Goal: Transaction & Acquisition: Purchase product/service

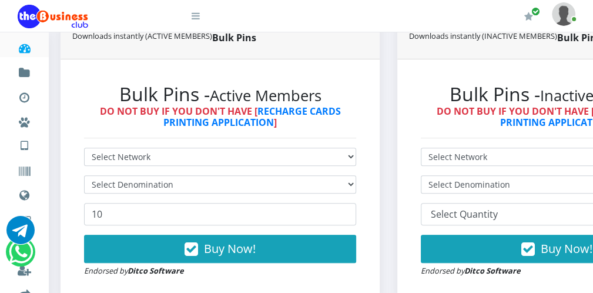
scroll to position [306, 0]
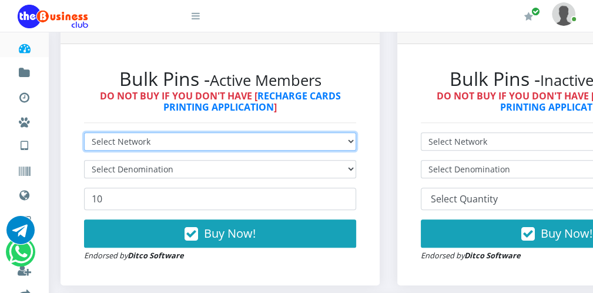
click at [250, 142] on select "Select Network MTN Globacom 9Mobile Airtel" at bounding box center [220, 141] width 272 height 18
select select "MTN"
click at [84, 133] on select "Select Network MTN Globacom 9Mobile Airtel" at bounding box center [220, 141] width 272 height 18
click at [188, 149] on select "Select Network MTN Globacom 9Mobile Airtel" at bounding box center [220, 141] width 272 height 18
select select "Airtel"
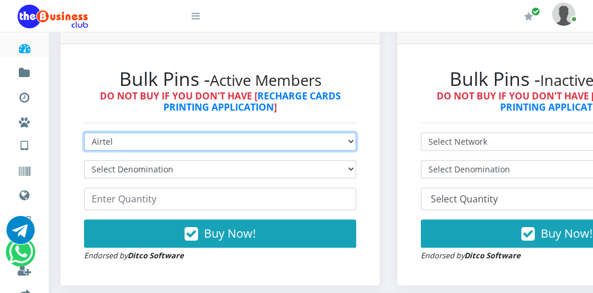
click at [84, 133] on select "Select Network MTN Globacom 9Mobile Airtel" at bounding box center [220, 141] width 272 height 18
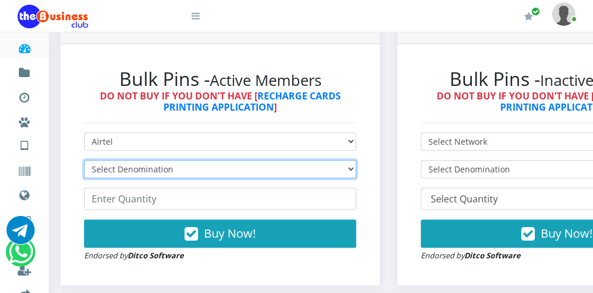
click at [153, 167] on select "Select Denomination Airtel NGN100 - ₦96.38 Airtel NGN200 - ₦192.76 Airtel NGN50…" at bounding box center [220, 169] width 272 height 18
select select "192.76-200"
click at [84, 161] on select "Select Denomination Airtel NGN100 - ₦96.38 Airtel NGN200 - ₦192.76 Airtel NGN50…" at bounding box center [220, 169] width 272 height 18
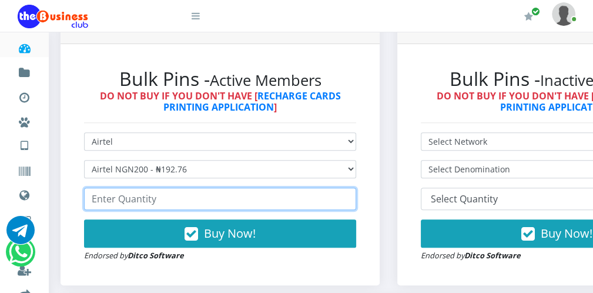
click at [122, 197] on input "number" at bounding box center [220, 198] width 272 height 22
click at [350, 197] on input "32" at bounding box center [220, 198] width 272 height 22
click at [348, 201] on input "31" at bounding box center [220, 198] width 272 height 22
type input "30"
click at [348, 201] on input "30" at bounding box center [220, 198] width 272 height 22
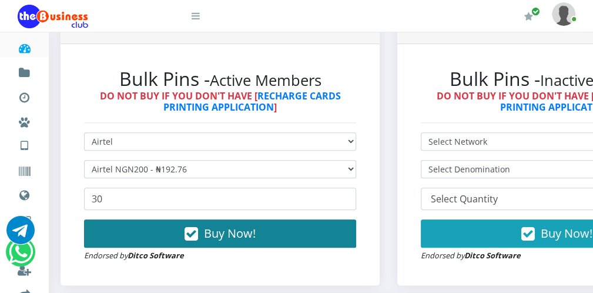
click at [331, 231] on button "Buy Now!" at bounding box center [220, 233] width 272 height 28
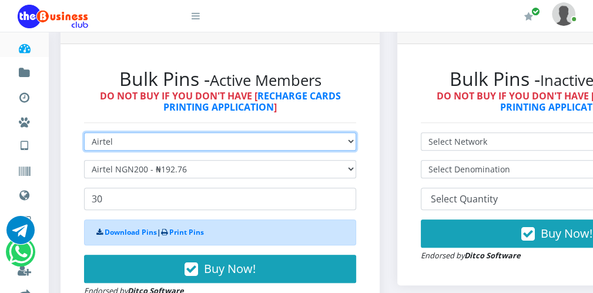
click at [278, 146] on select "Select Network MTN Globacom 9Mobile Airtel" at bounding box center [220, 141] width 272 height 18
select select "MTN"
click at [84, 133] on select "Select Network MTN Globacom 9Mobile Airtel" at bounding box center [220, 141] width 272 height 18
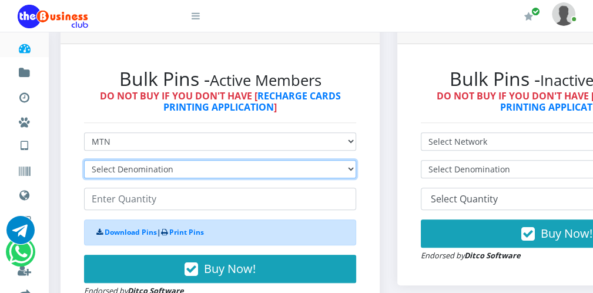
click at [245, 170] on select "Select Denomination MTN NGN100 - ₦96.99 MTN NGN200 - ₦193.98 MTN NGN400 - ₦387.…" at bounding box center [220, 169] width 272 height 18
select select "193.98-200"
click at [84, 161] on select "Select Denomination MTN NGN100 - ₦96.99 MTN NGN200 - ₦193.98 MTN NGN400 - ₦387.…" at bounding box center [220, 169] width 272 height 18
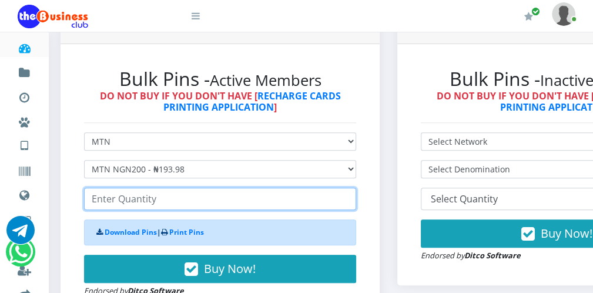
click at [186, 207] on input "number" at bounding box center [220, 198] width 272 height 22
type input "70"
click at [349, 203] on input "70" at bounding box center [220, 198] width 272 height 22
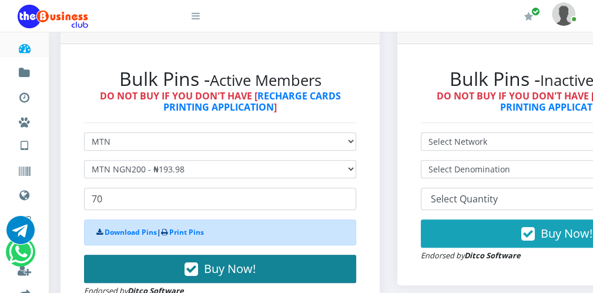
click at [303, 269] on button "Buy Now!" at bounding box center [220, 268] width 272 height 28
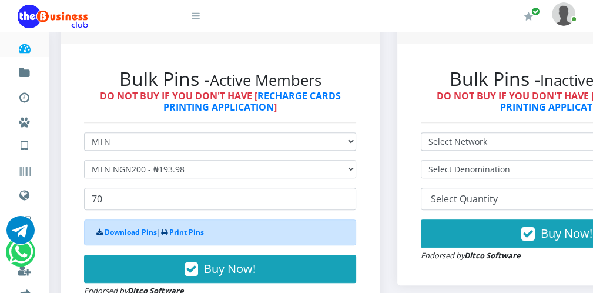
click at [192, 22] on link at bounding box center [188, 12] width 24 height 24
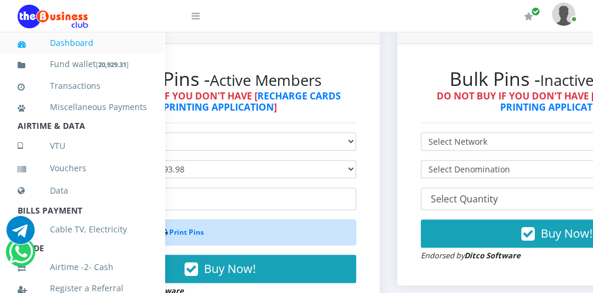
scroll to position [256, 0]
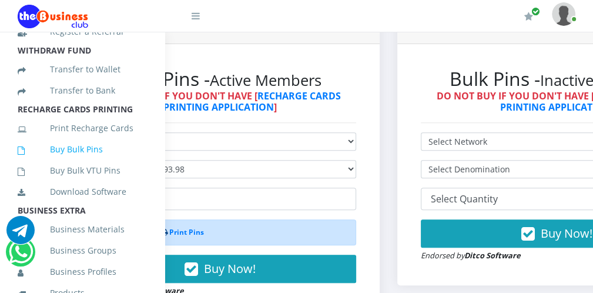
click at [82, 161] on link "Buy Bulk Pins" at bounding box center [82, 149] width 129 height 27
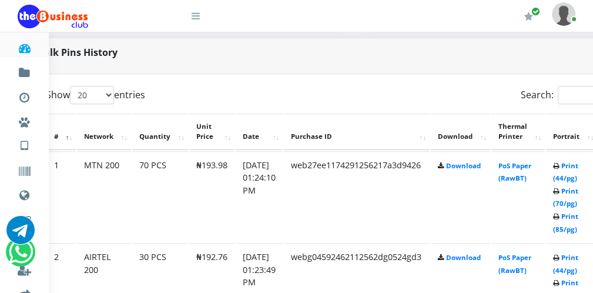
scroll to position [564, 47]
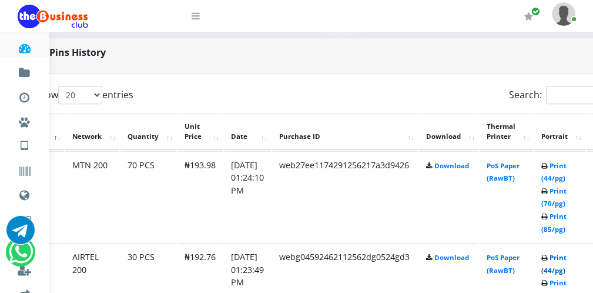
click at [562, 269] on link "Print (44/pg)" at bounding box center [553, 264] width 25 height 22
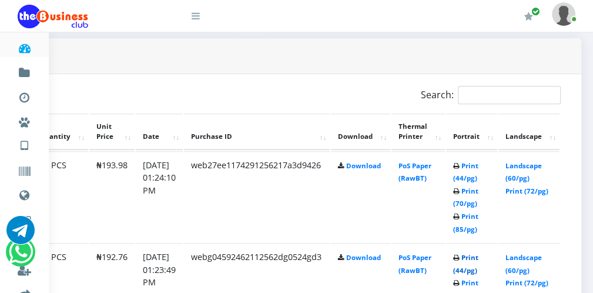
scroll to position [0, 0]
click at [461, 270] on link "Print (44/pg)" at bounding box center [465, 264] width 25 height 22
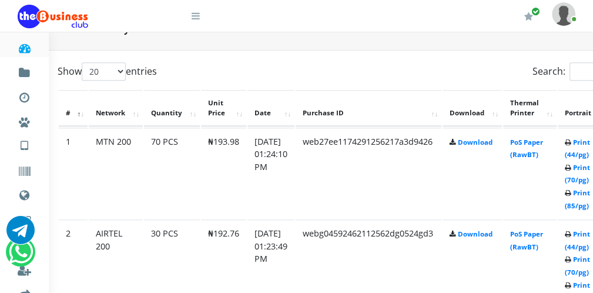
scroll to position [588, 47]
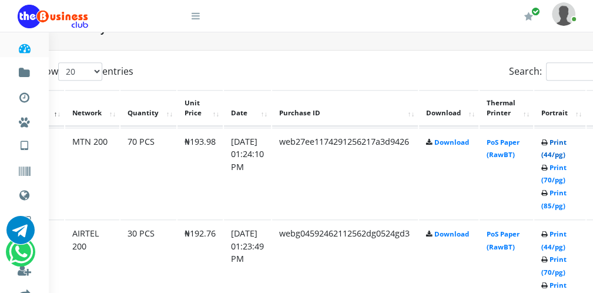
click at [566, 153] on link "Print (44/pg)" at bounding box center [553, 148] width 25 height 22
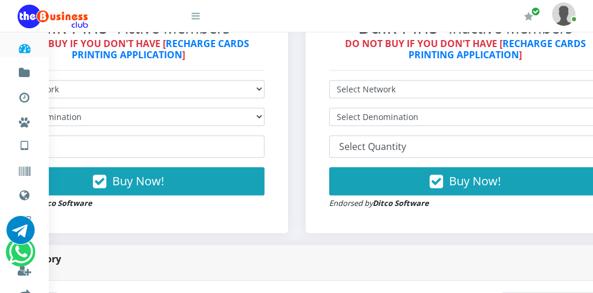
scroll to position [328, 92]
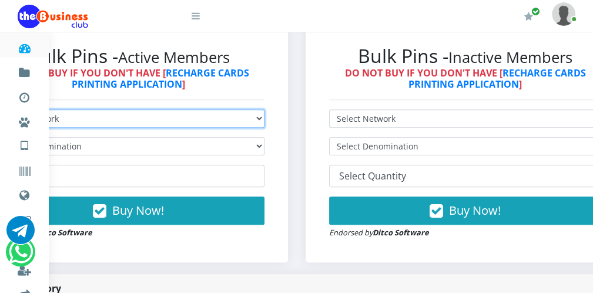
click at [205, 122] on select "Select Network MTN Globacom 9Mobile Airtel" at bounding box center [128, 118] width 272 height 18
select select "Airtel"
click at [0, 110] on select "Select Network MTN Globacom 9Mobile Airtel" at bounding box center [128, 118] width 272 height 18
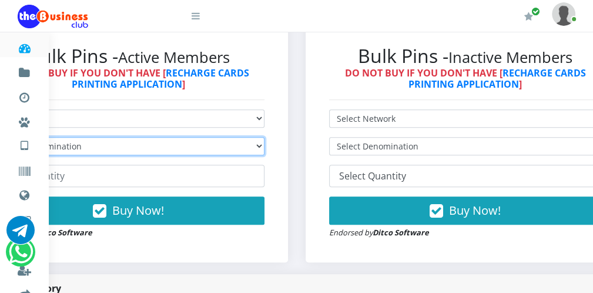
click at [139, 147] on select "Select Denomination Airtel NGN100 - ₦96.38 Airtel NGN200 - ₦192.76 Airtel NGN50…" at bounding box center [128, 146] width 272 height 18
select select "96.38-100"
click at [0, 138] on select "Select Denomination Airtel NGN100 - ₦96.38 Airtel NGN200 - ₦192.76 Airtel NGN50…" at bounding box center [128, 146] width 272 height 18
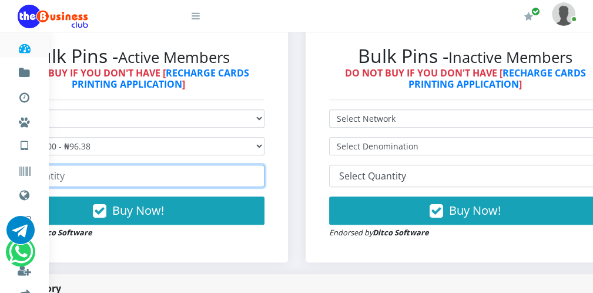
click at [113, 172] on input "number" at bounding box center [128, 176] width 272 height 22
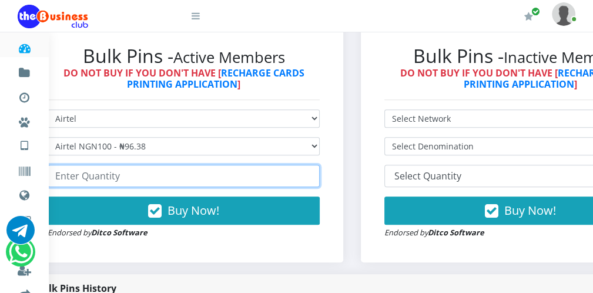
scroll to position [328, 21]
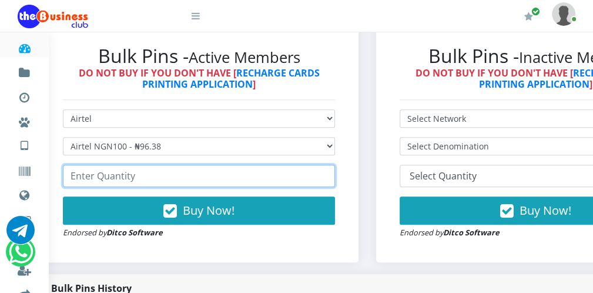
click at [120, 184] on input "number" at bounding box center [199, 176] width 272 height 22
type input "200"
click at [325, 172] on input "200" at bounding box center [199, 176] width 272 height 22
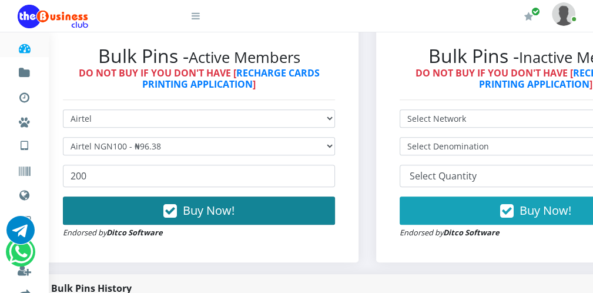
click at [310, 204] on button "Buy Now!" at bounding box center [199, 210] width 272 height 28
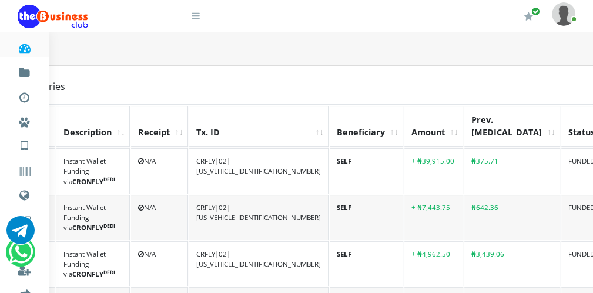
click at [199, 15] on icon at bounding box center [196, 15] width 8 height 9
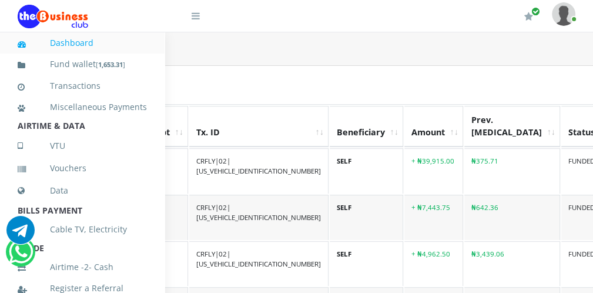
scroll to position [256, 0]
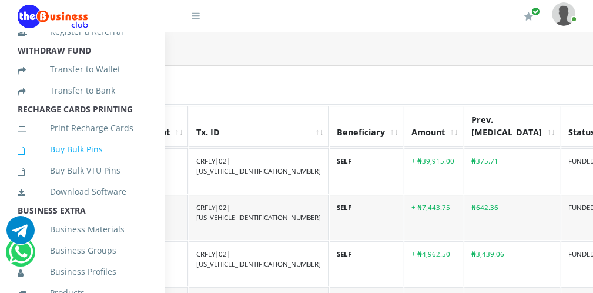
click at [95, 163] on link "Buy Bulk Pins" at bounding box center [82, 149] width 129 height 27
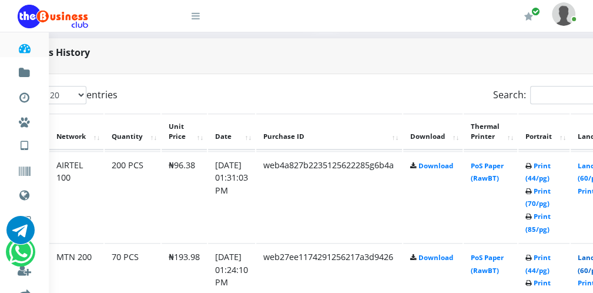
scroll to position [564, 71]
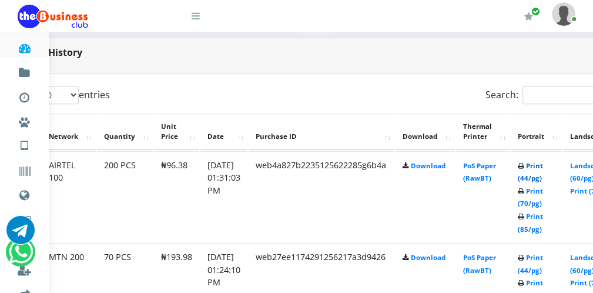
click at [543, 173] on link "Print (44/pg)" at bounding box center [530, 172] width 25 height 22
